Goal: Information Seeking & Learning: Check status

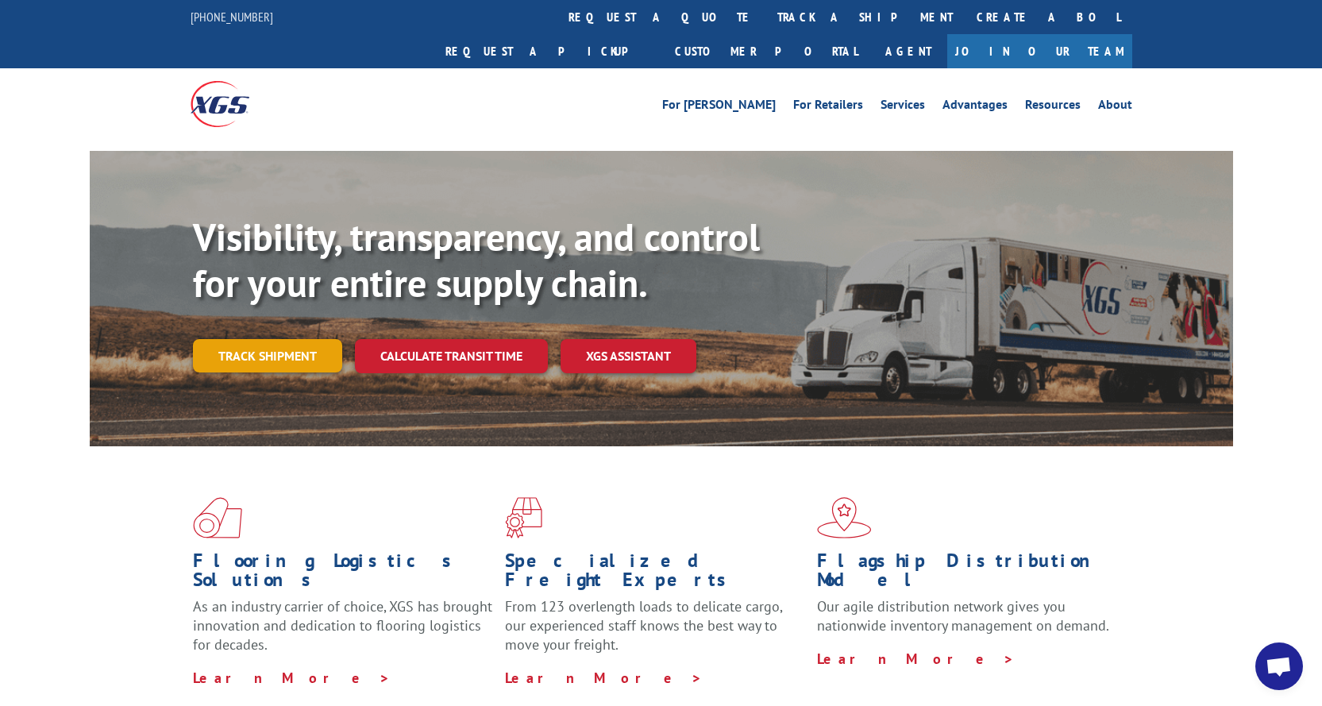
click at [260, 339] on link "Track shipment" at bounding box center [267, 355] width 149 height 33
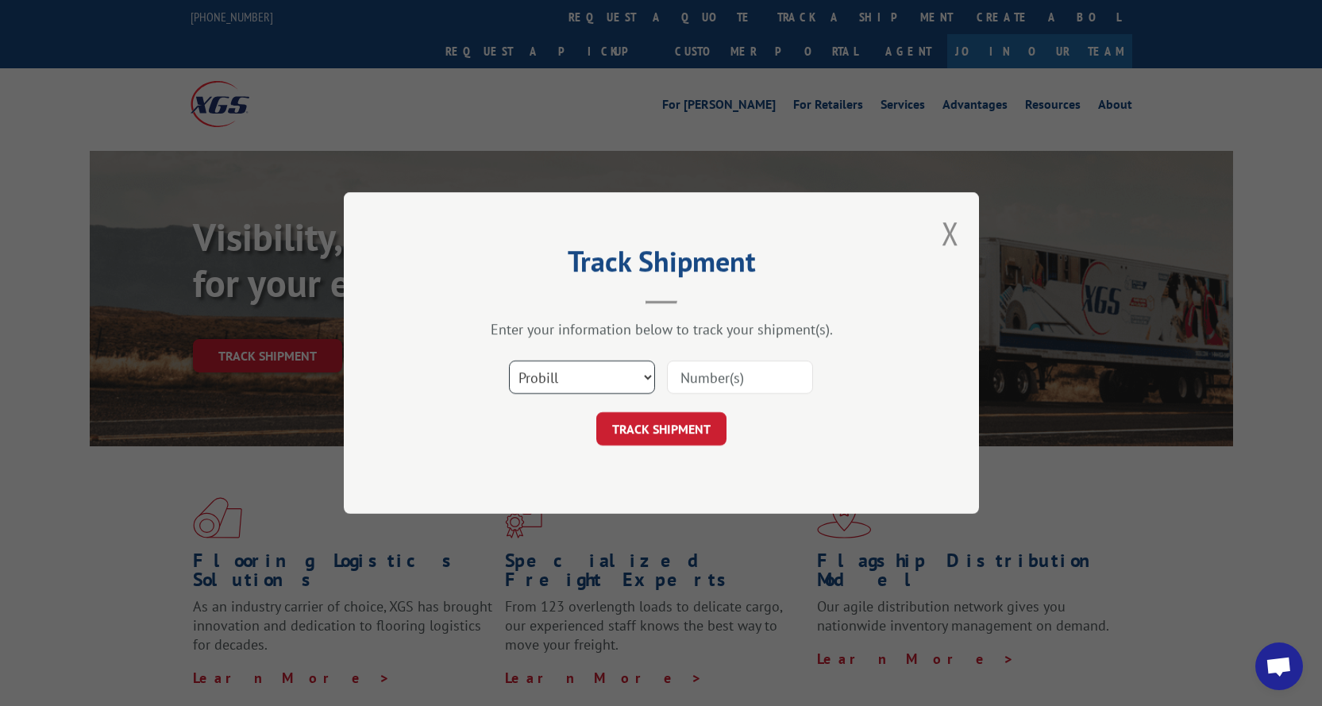
click at [645, 381] on select "Select category... Probill BOL PO" at bounding box center [582, 376] width 146 height 33
select select "bol"
click at [509, 360] on select "Select category... Probill BOL PO" at bounding box center [582, 376] width 146 height 33
click at [685, 380] on input at bounding box center [740, 376] width 146 height 33
paste input "54397200"
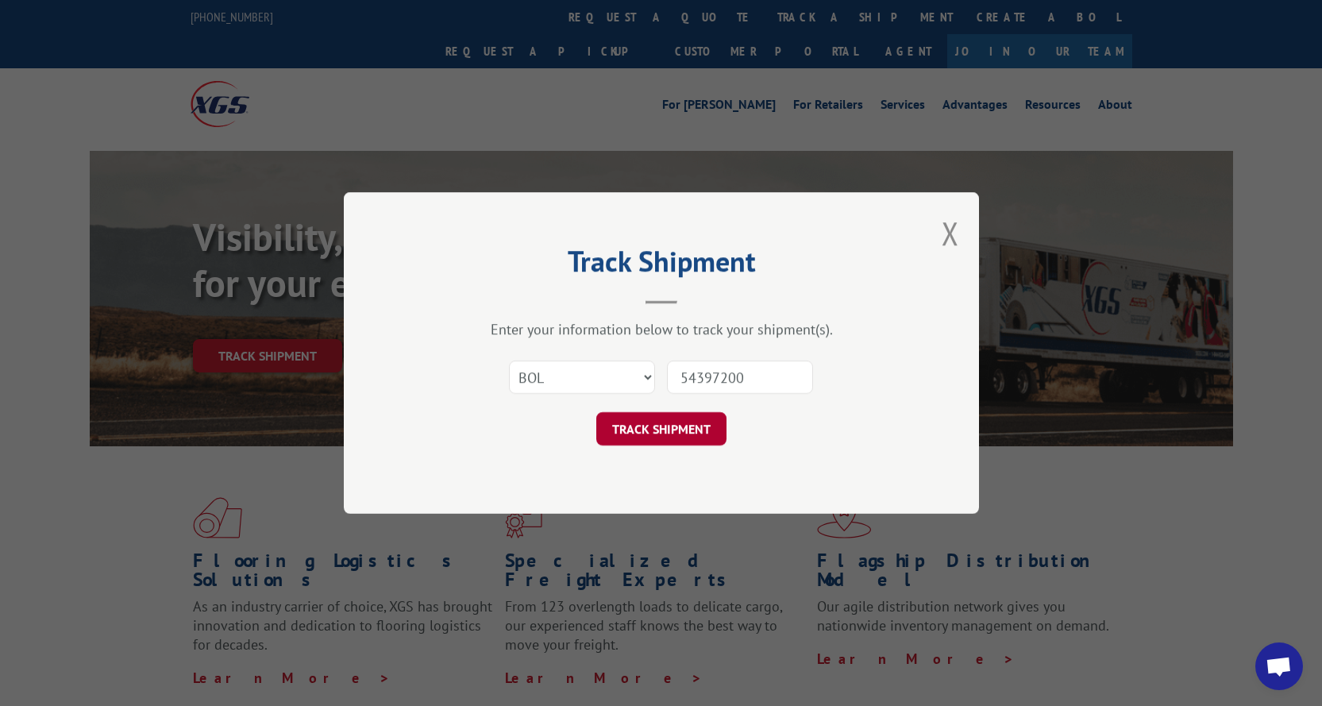
type input "54397200"
click at [680, 429] on button "TRACK SHIPMENT" at bounding box center [661, 428] width 130 height 33
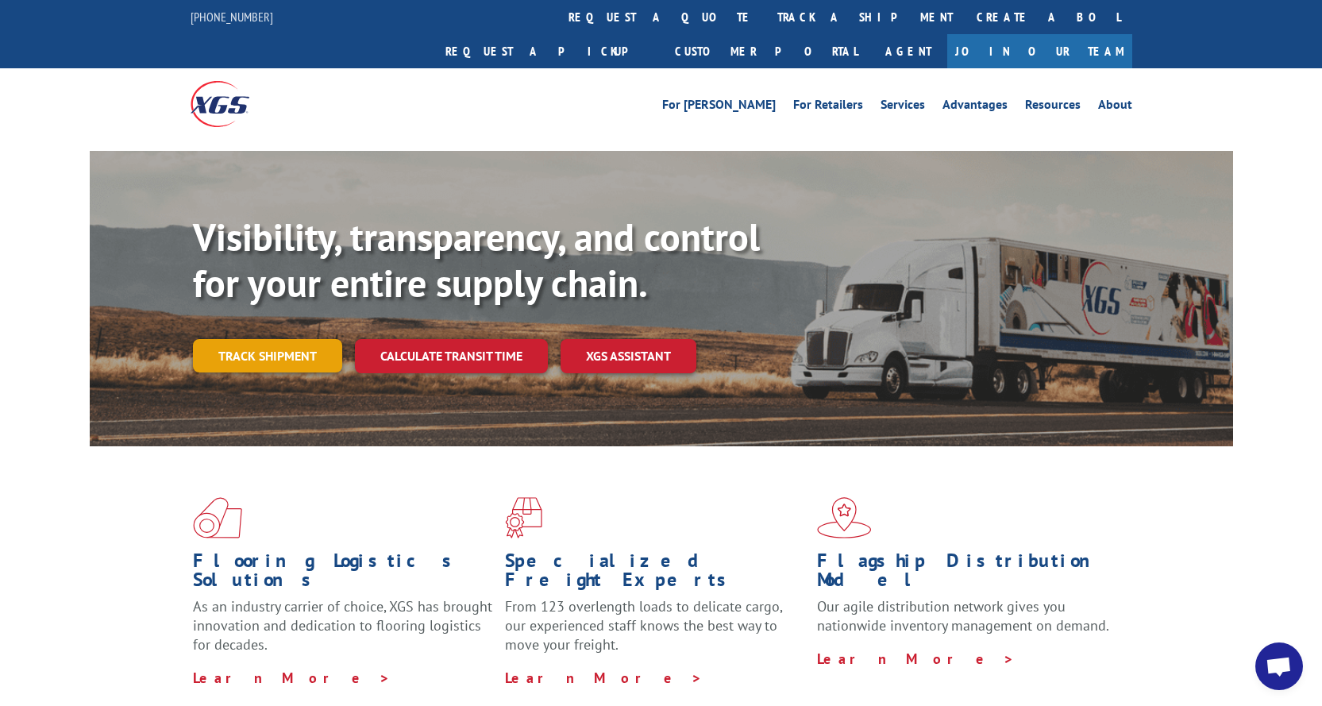
click at [299, 339] on link "Track shipment" at bounding box center [267, 355] width 149 height 33
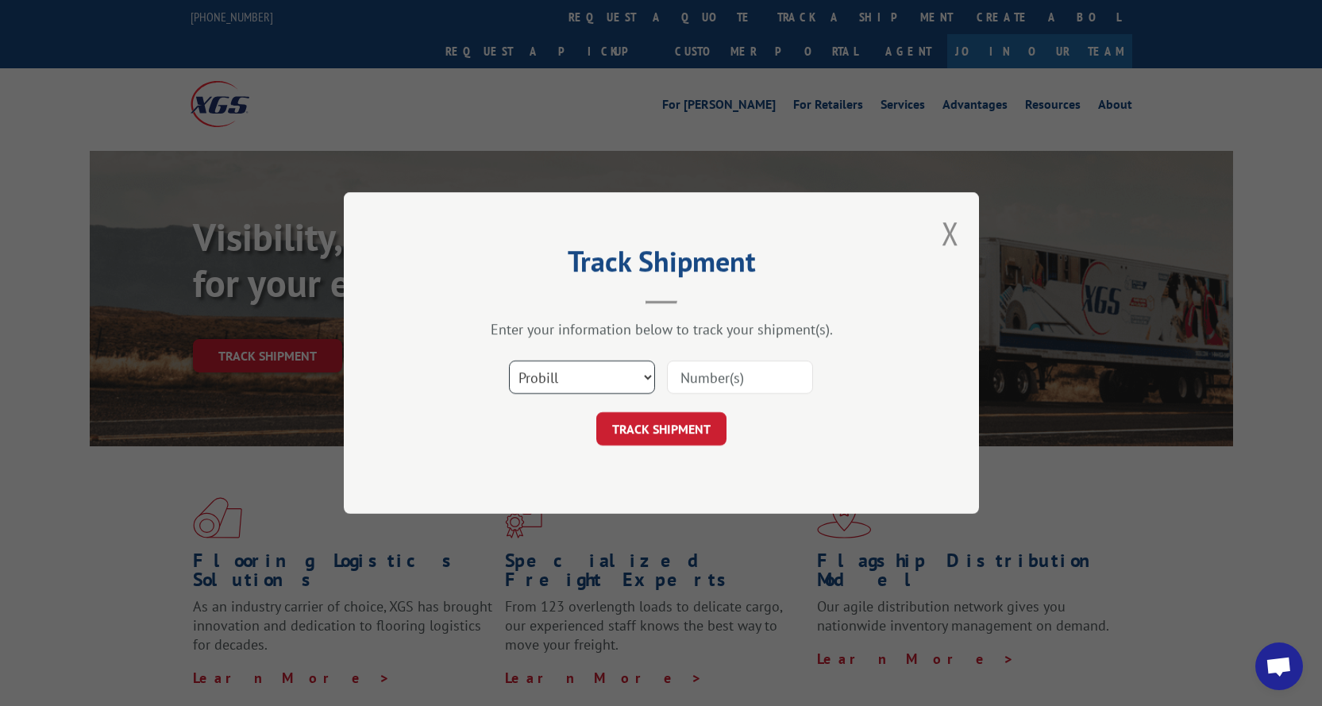
click at [626, 382] on select "Select category... Probill BOL PO" at bounding box center [582, 376] width 146 height 33
select select "bol"
click at [509, 360] on select "Select category... Probill BOL PO" at bounding box center [582, 376] width 146 height 33
click at [714, 375] on input at bounding box center [740, 376] width 146 height 33
paste input "54397200"
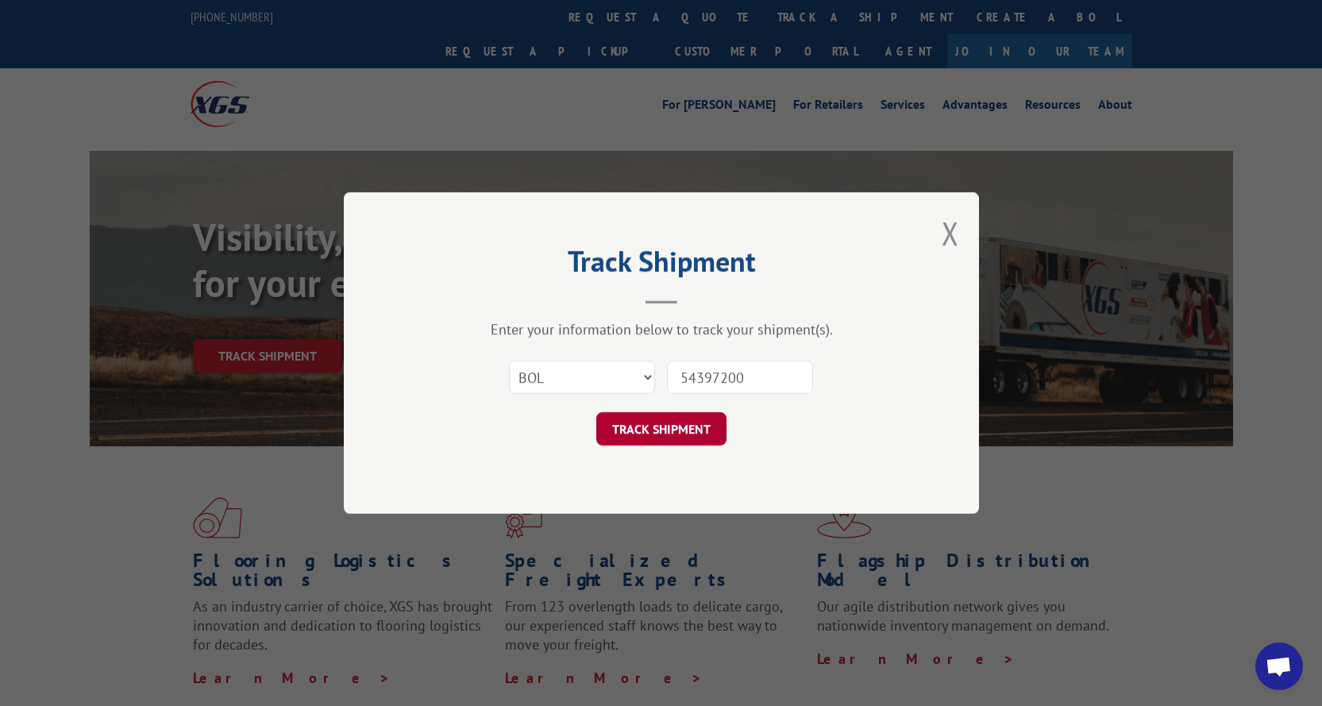
type input "54397200"
click at [682, 433] on button "TRACK SHIPMENT" at bounding box center [661, 428] width 130 height 33
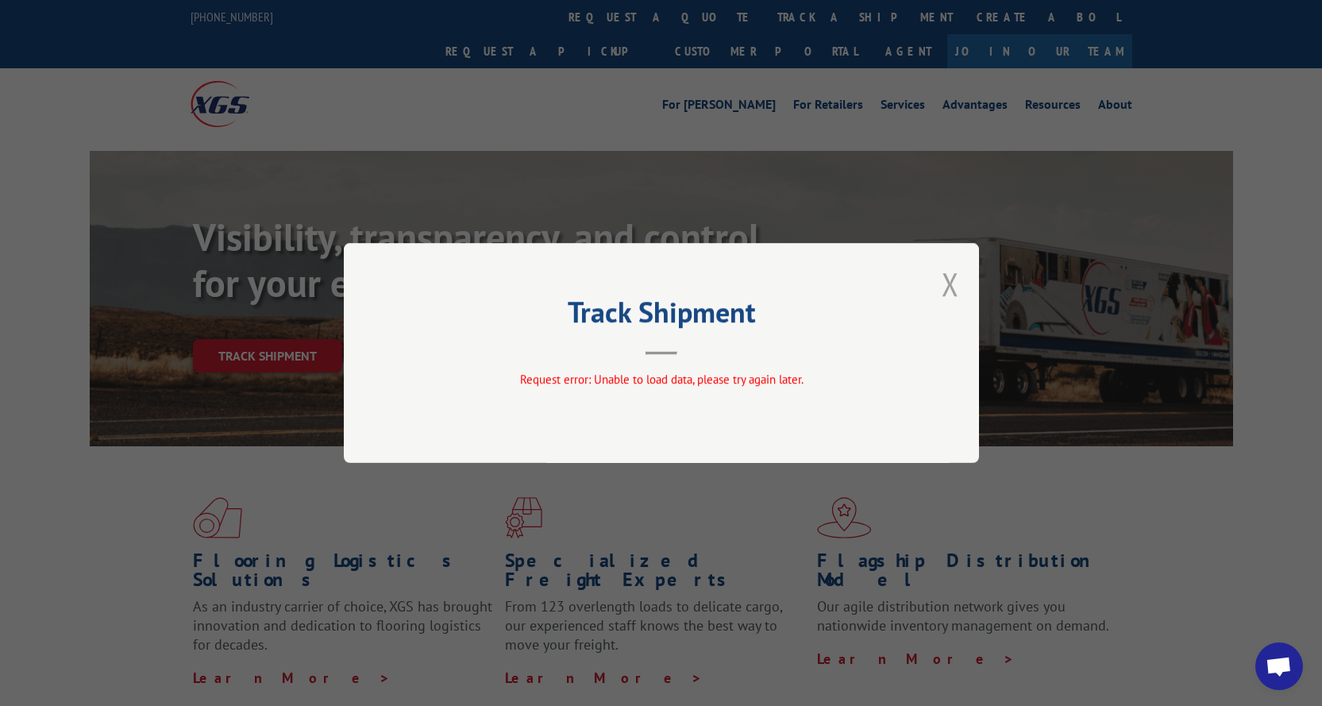
click at [952, 285] on button "Close modal" at bounding box center [950, 284] width 17 height 42
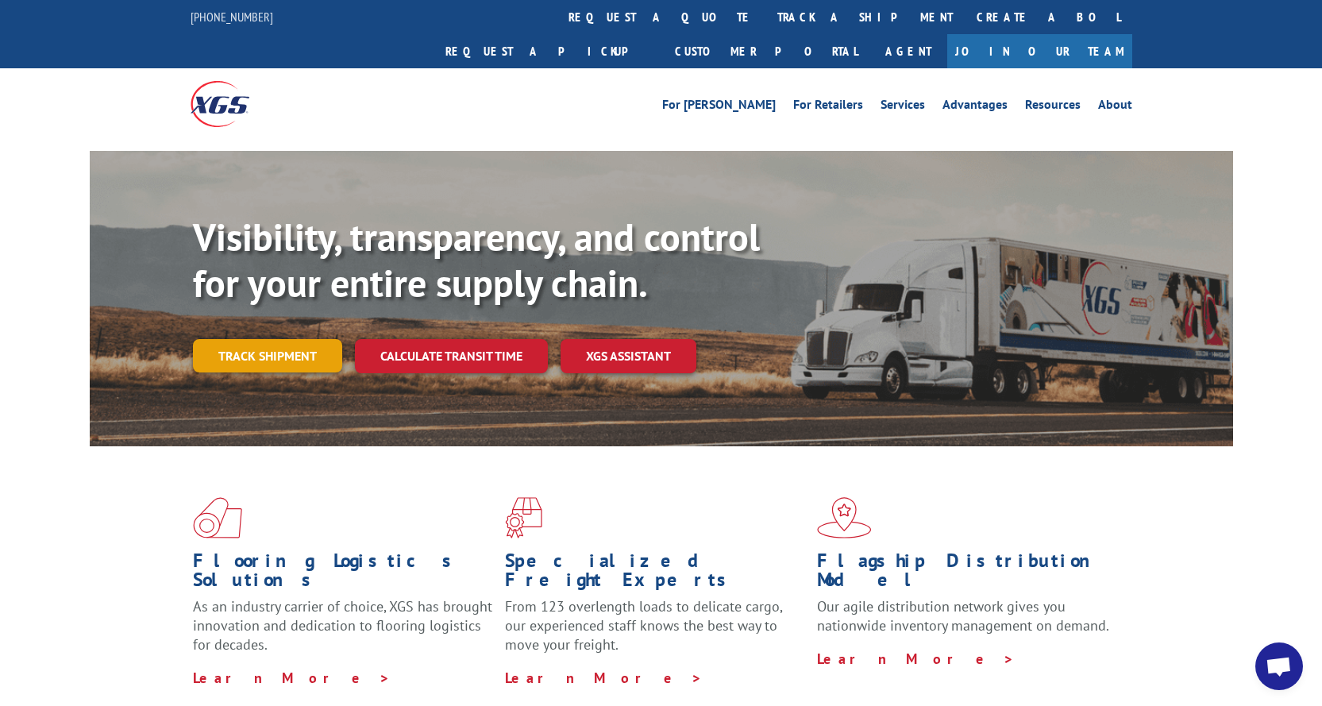
click at [281, 339] on link "Track shipment" at bounding box center [267, 355] width 149 height 33
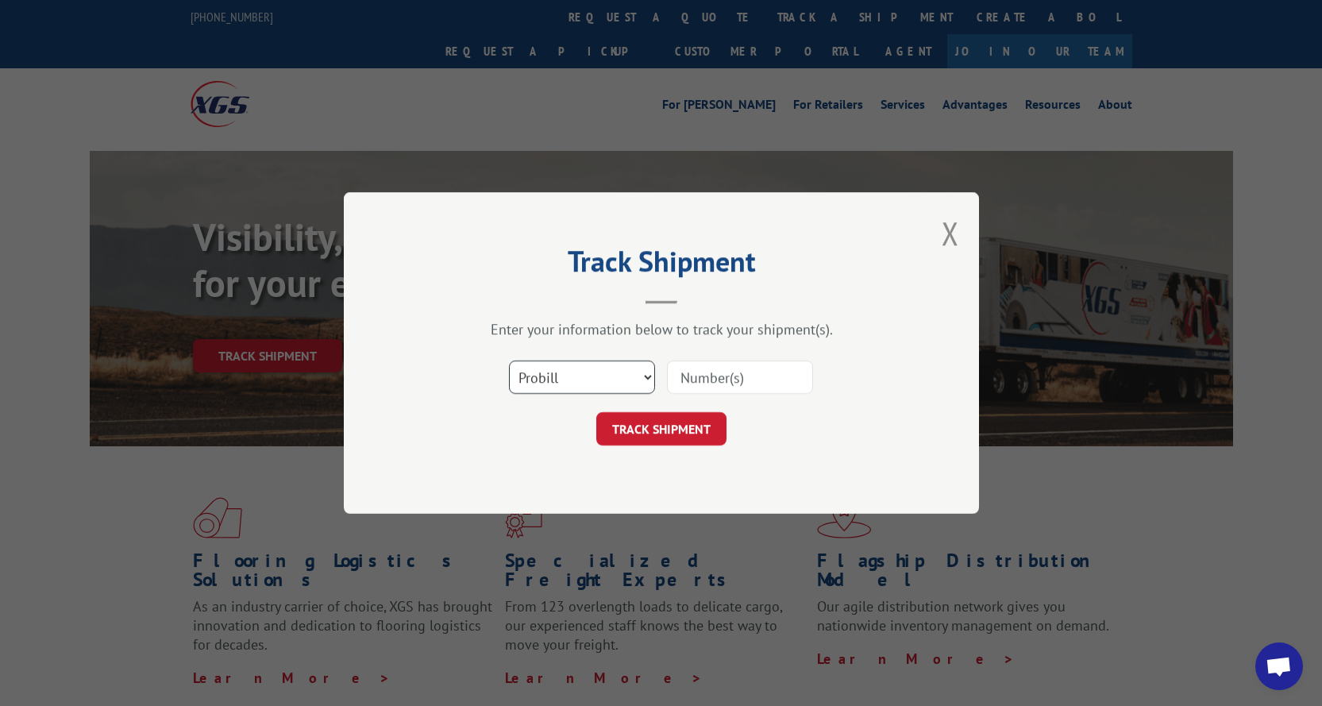
click at [608, 377] on select "Select category... Probill BOL PO" at bounding box center [582, 376] width 146 height 33
select select "bol"
click at [509, 360] on select "Select category... Probill BOL PO" at bounding box center [582, 376] width 146 height 33
click at [748, 381] on input at bounding box center [740, 376] width 146 height 33
type input "54397200"
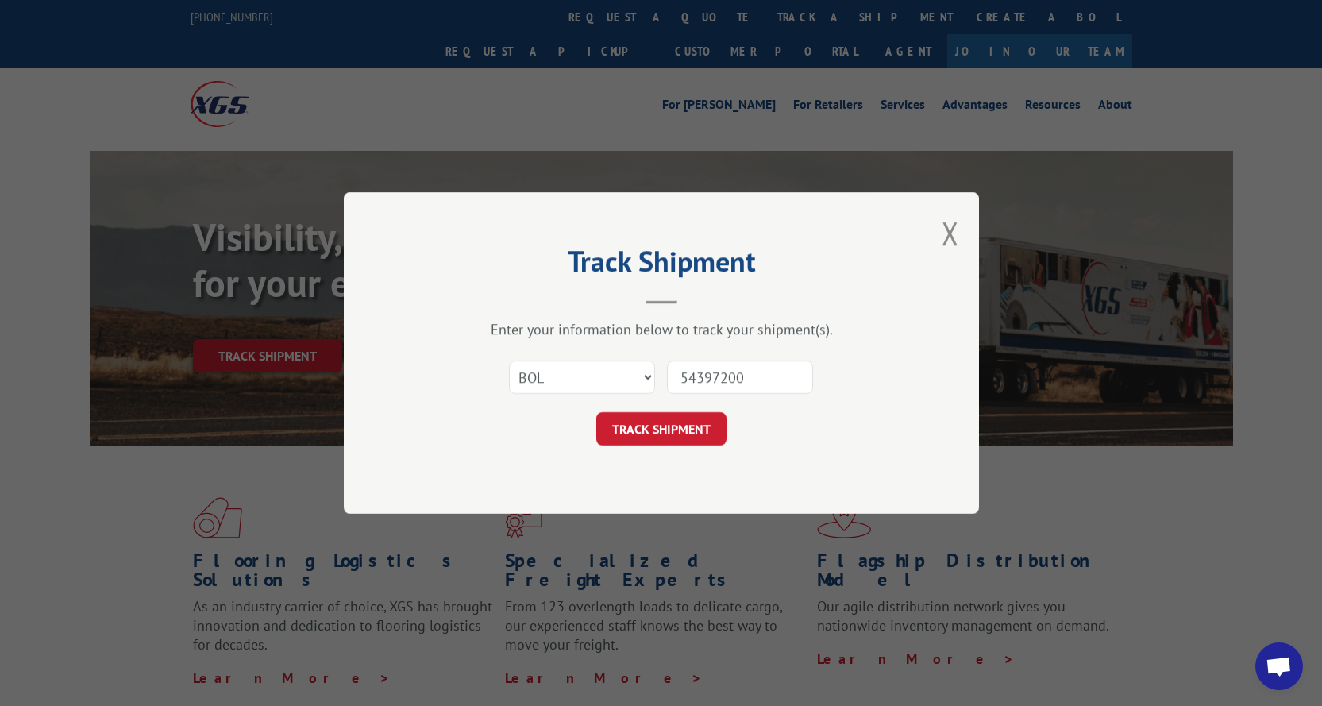
click button "TRACK SHIPMENT" at bounding box center [661, 428] width 130 height 33
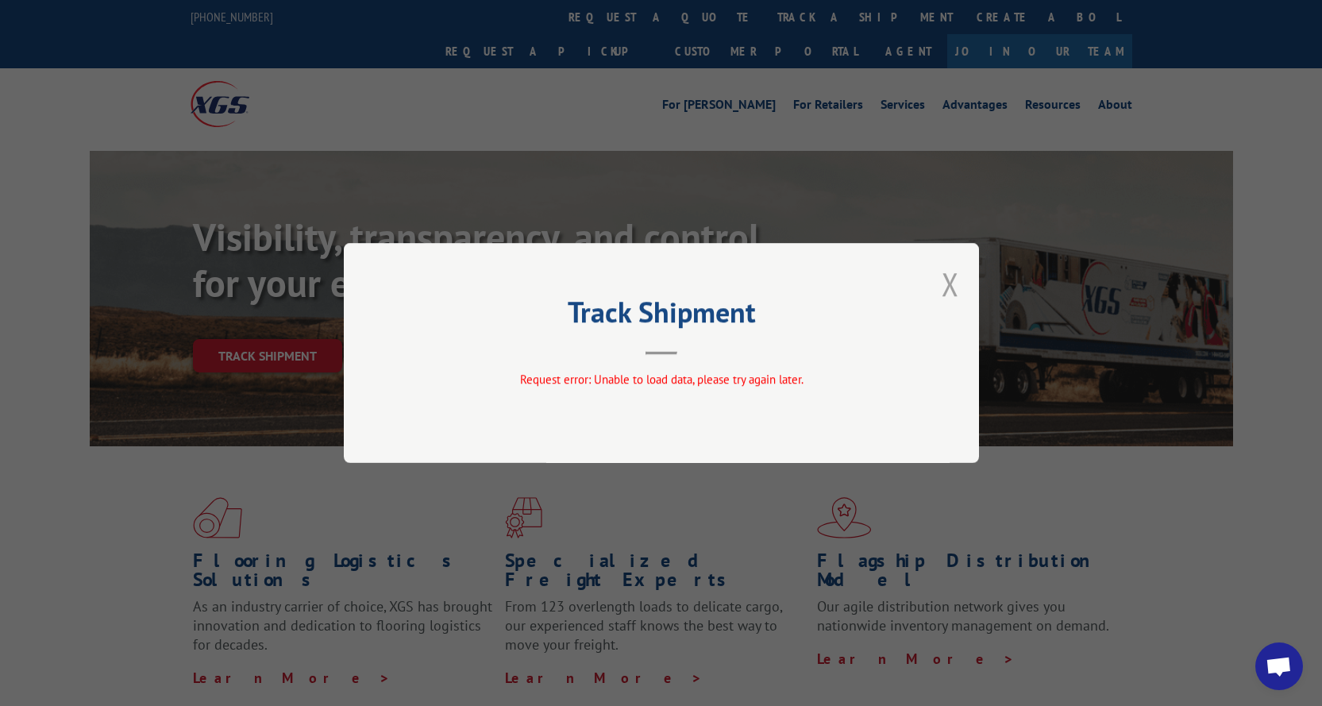
click at [949, 283] on button "Close modal" at bounding box center [950, 284] width 17 height 42
